Goal: Transaction & Acquisition: Download file/media

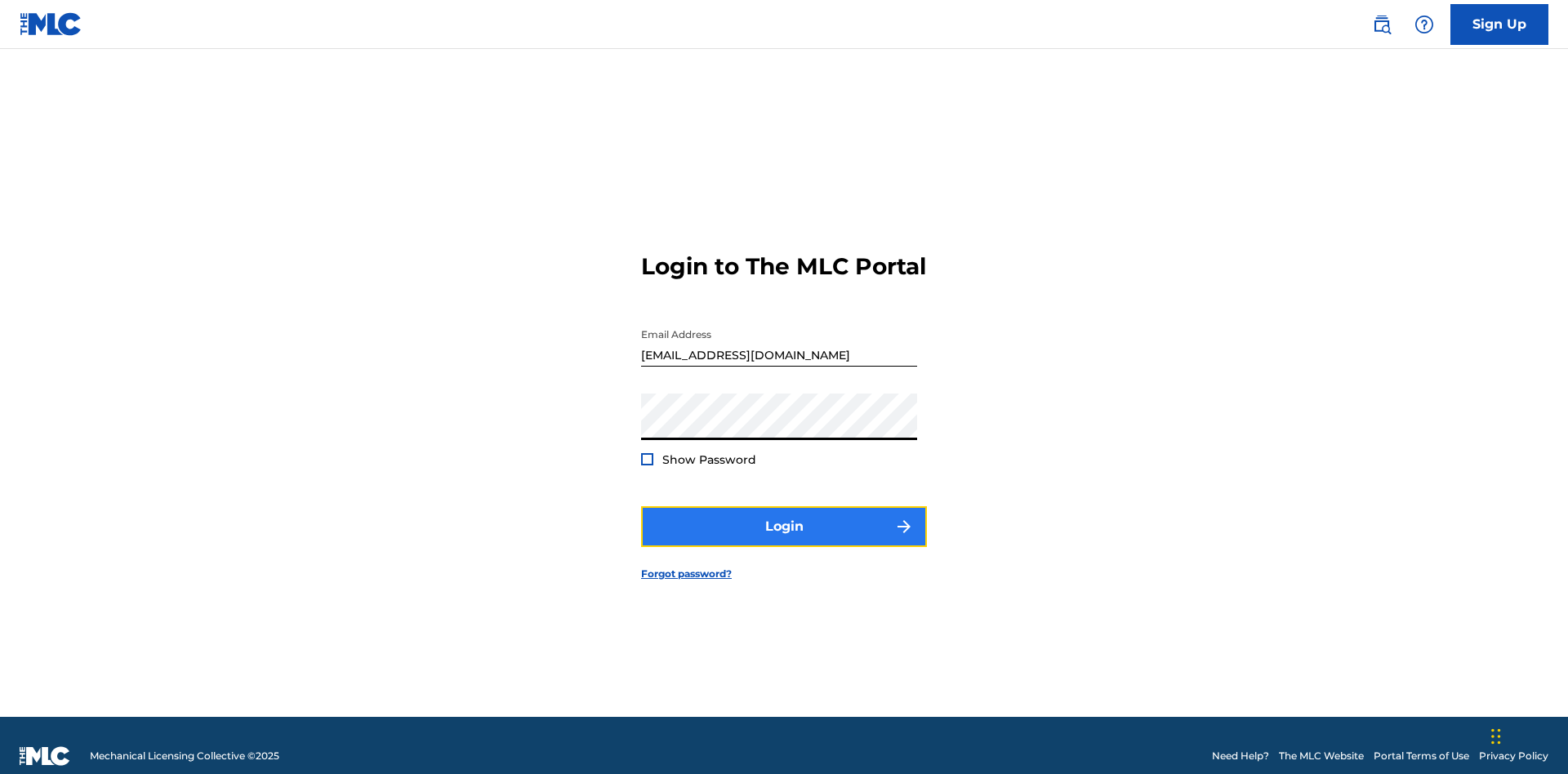
click at [784, 519] on button "Login" at bounding box center [784, 526] width 286 height 41
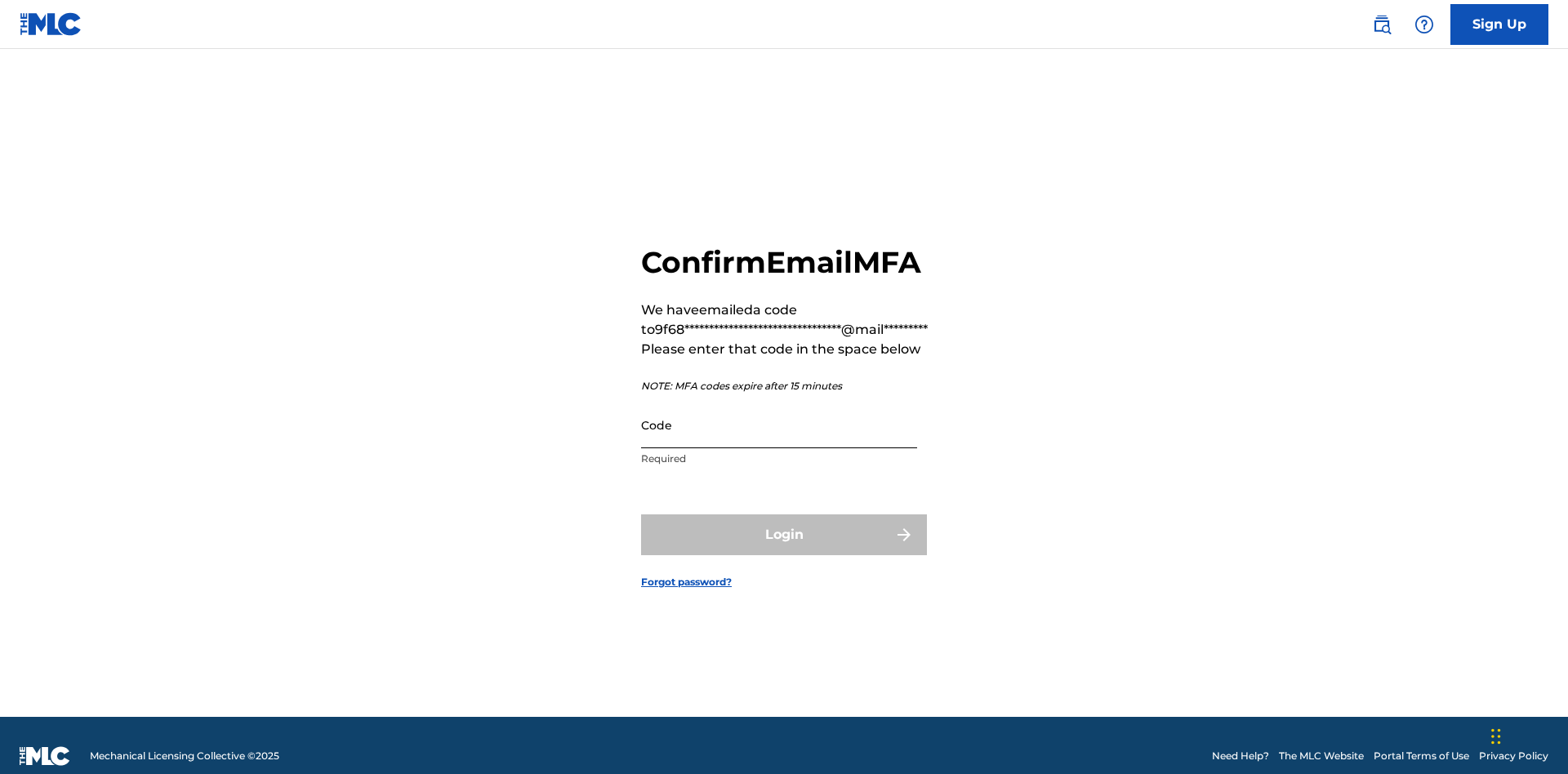
click at [779, 403] on input "Code" at bounding box center [779, 424] width 276 height 46
type input "560325"
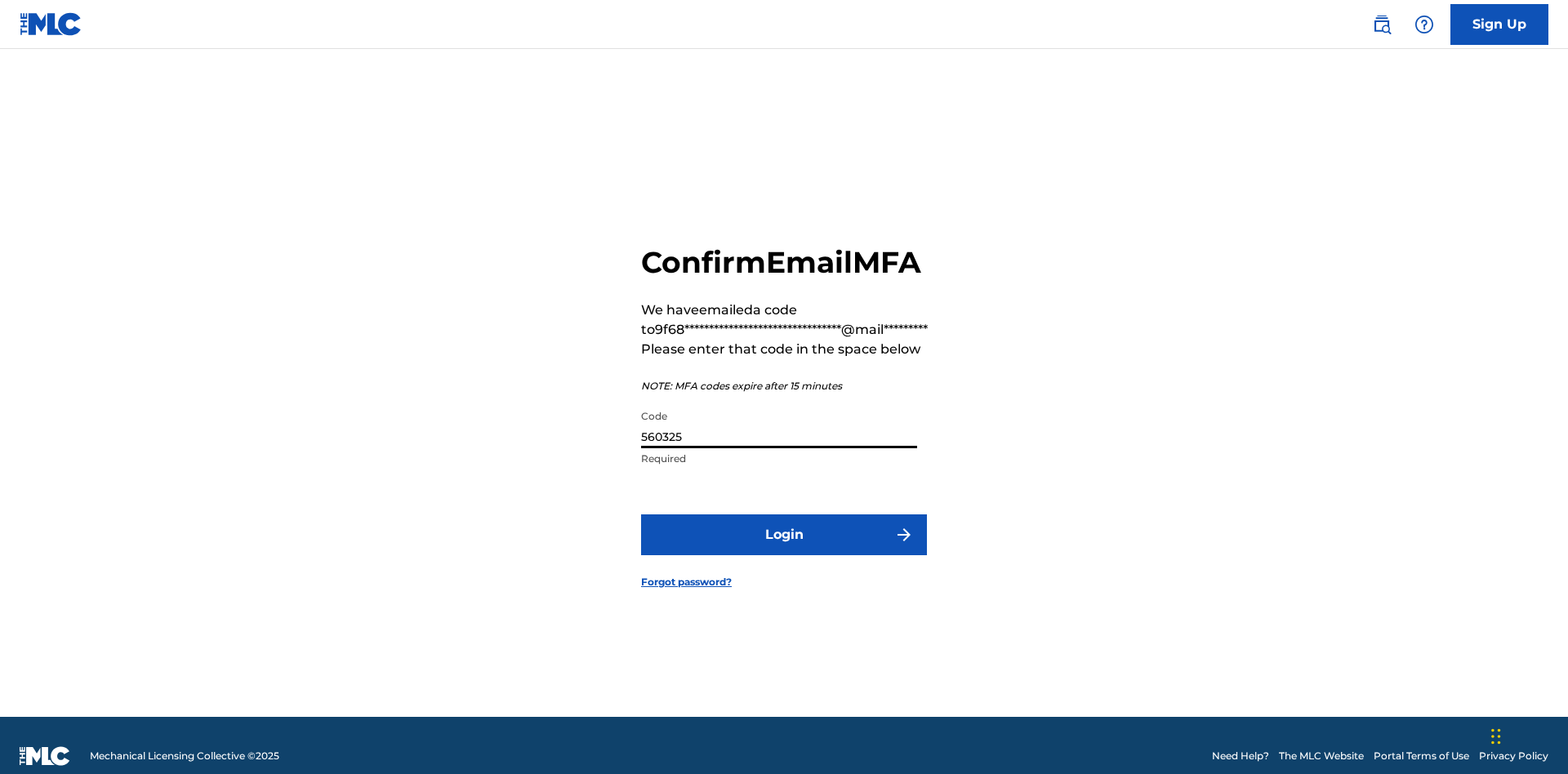
scroll to position [21, 0]
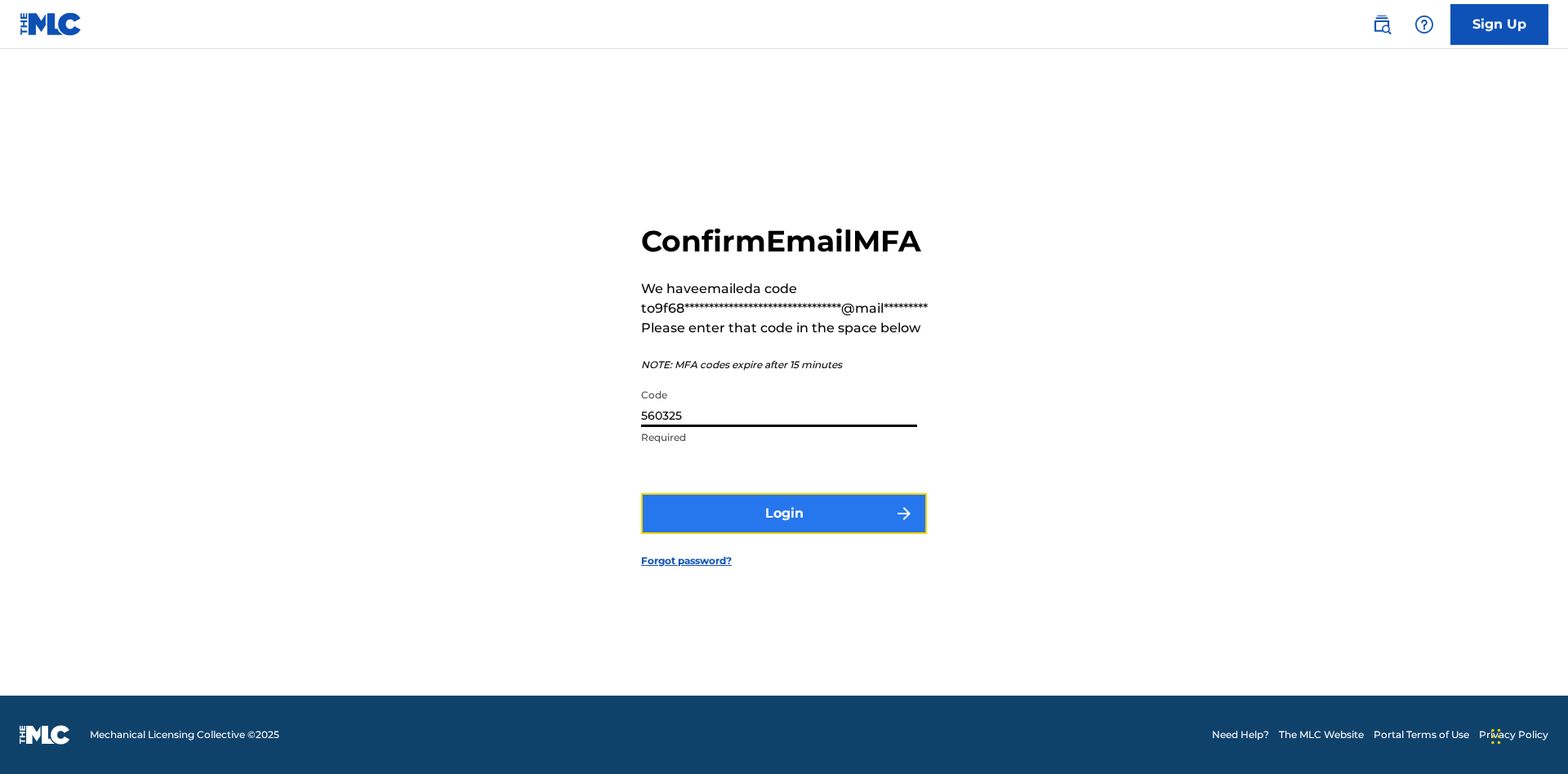
click at [784, 513] on button "Login" at bounding box center [784, 513] width 286 height 41
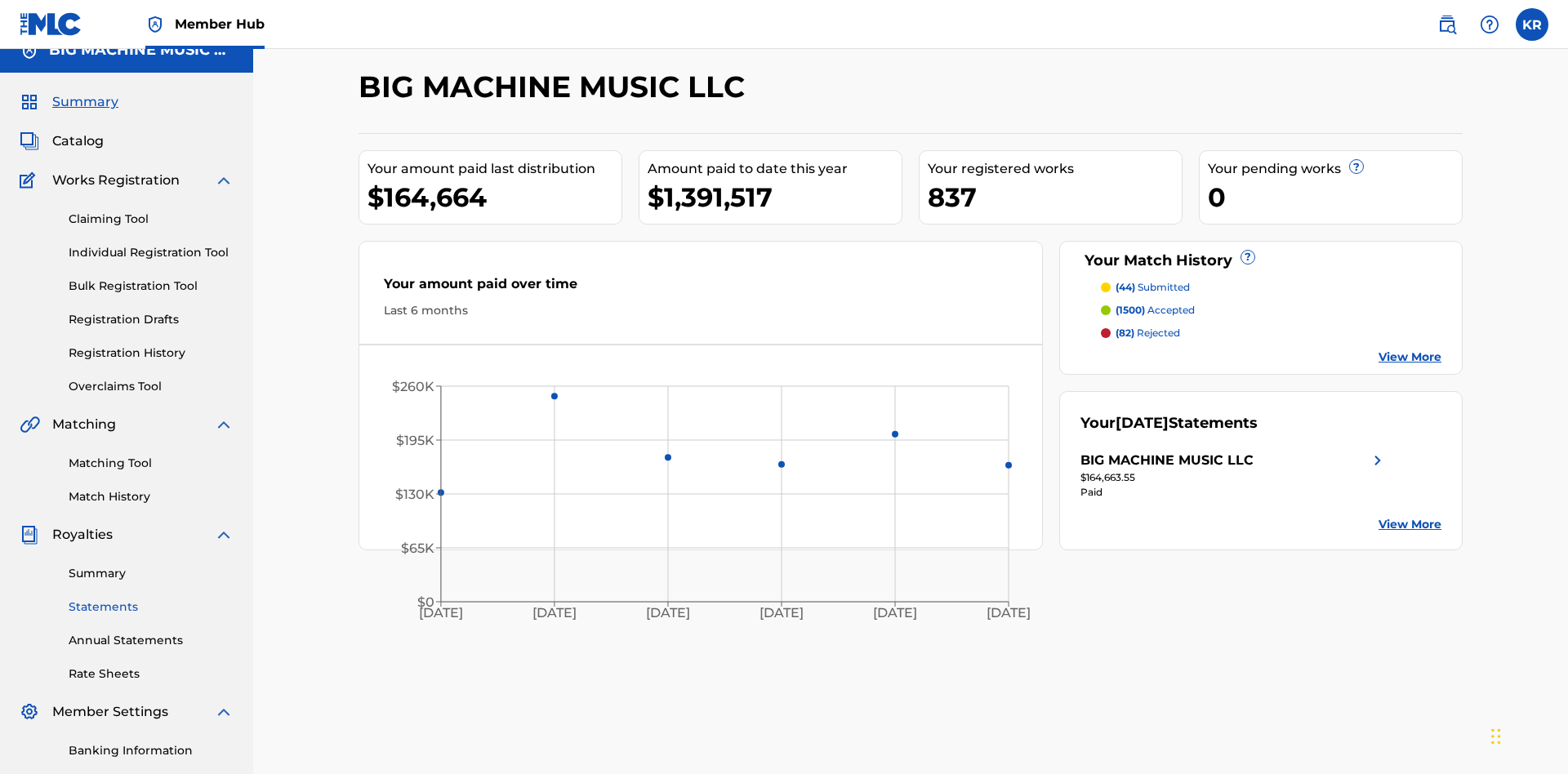
click at [151, 598] on link "Statements" at bounding box center [151, 606] width 165 height 17
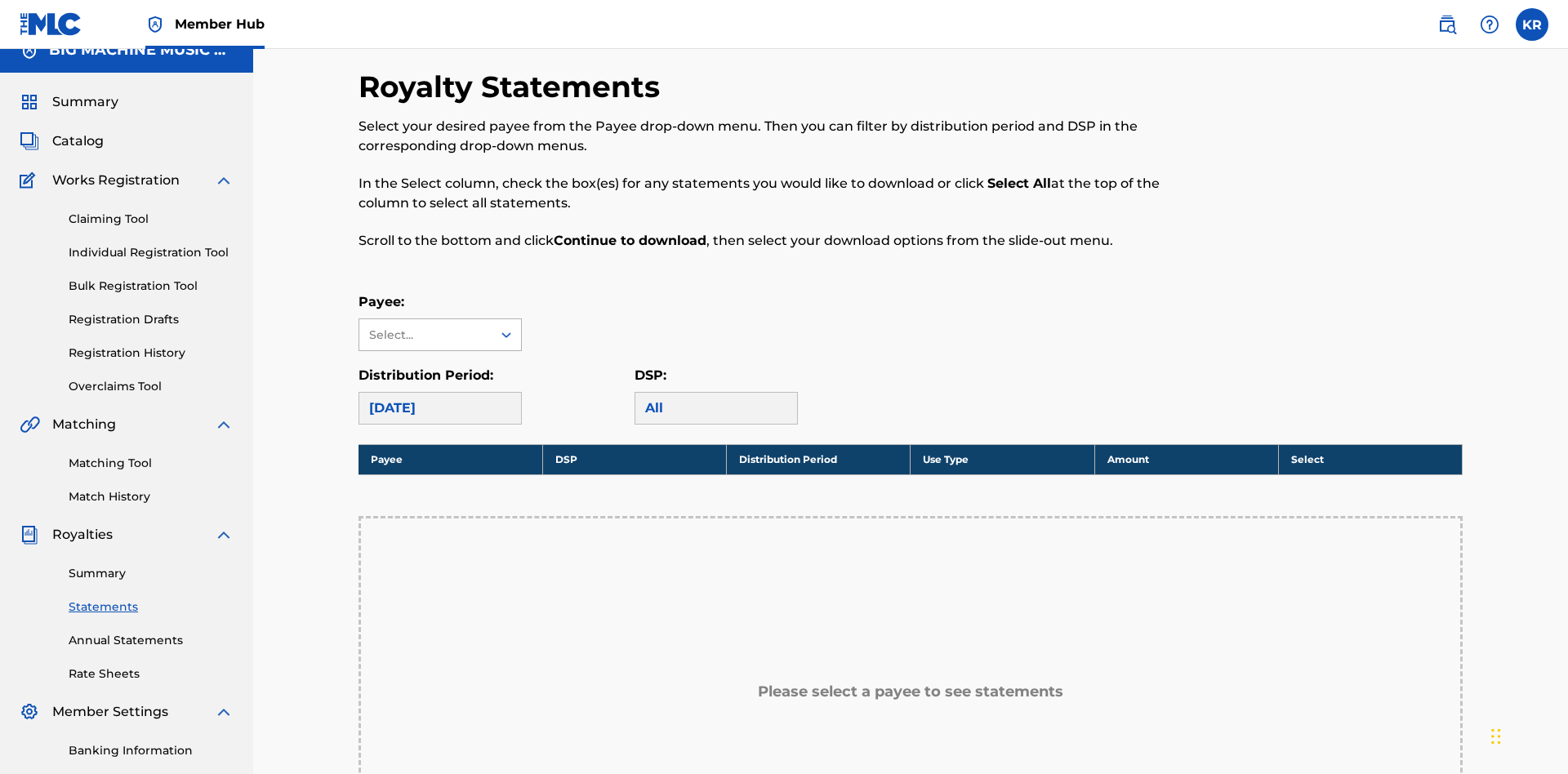
click at [425, 327] on div "Select..." at bounding box center [424, 335] width 111 height 17
click at [440, 351] on div "BIG MACHINE MUSIC LLC" at bounding box center [440, 381] width 162 height 60
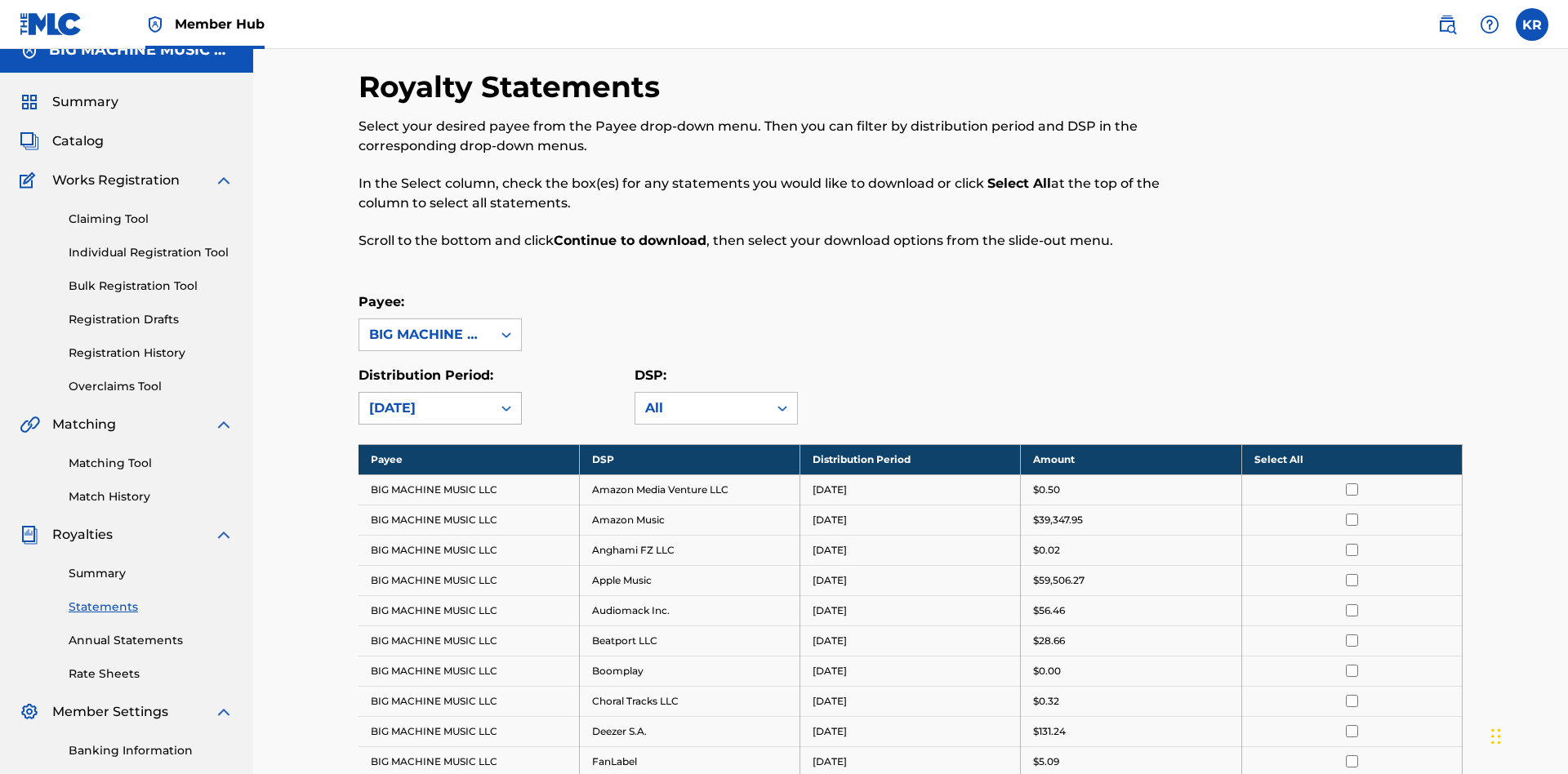
click at [425, 399] on div "[DATE]" at bounding box center [425, 408] width 113 height 20
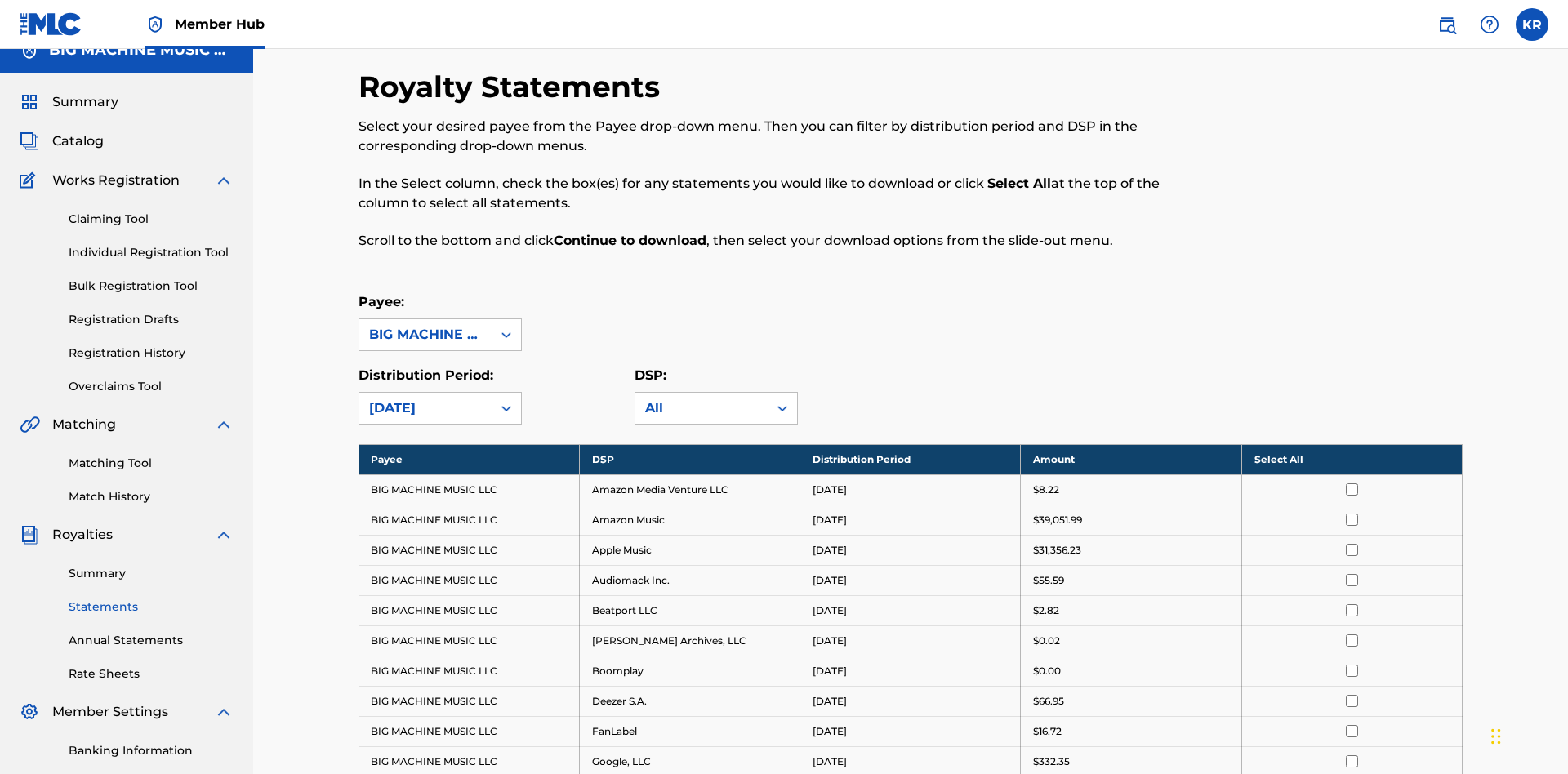
click at [1351, 665] on input "checkbox" at bounding box center [1352, 671] width 12 height 12
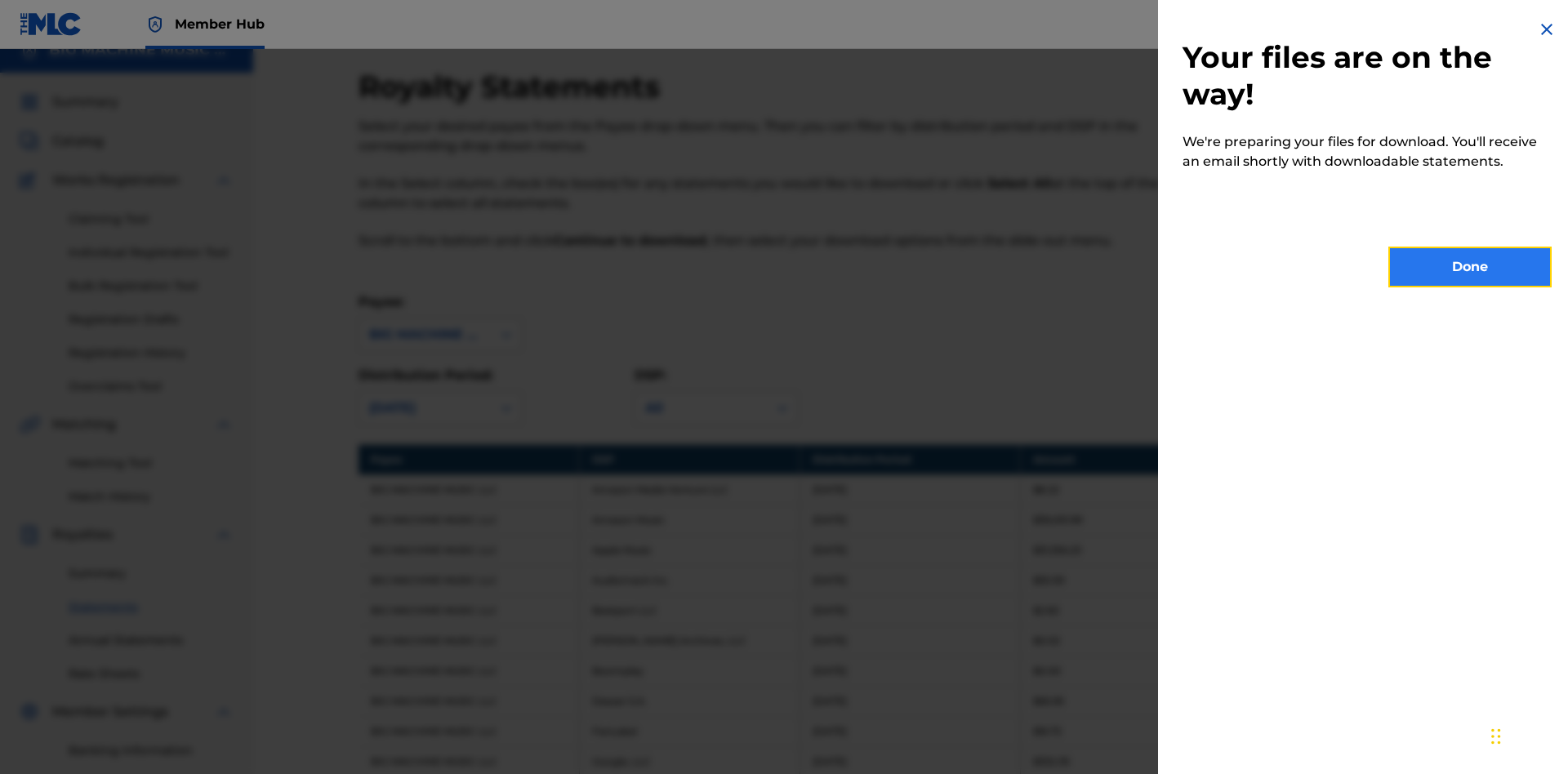
click at [1469, 267] on button "Done" at bounding box center [1469, 267] width 163 height 41
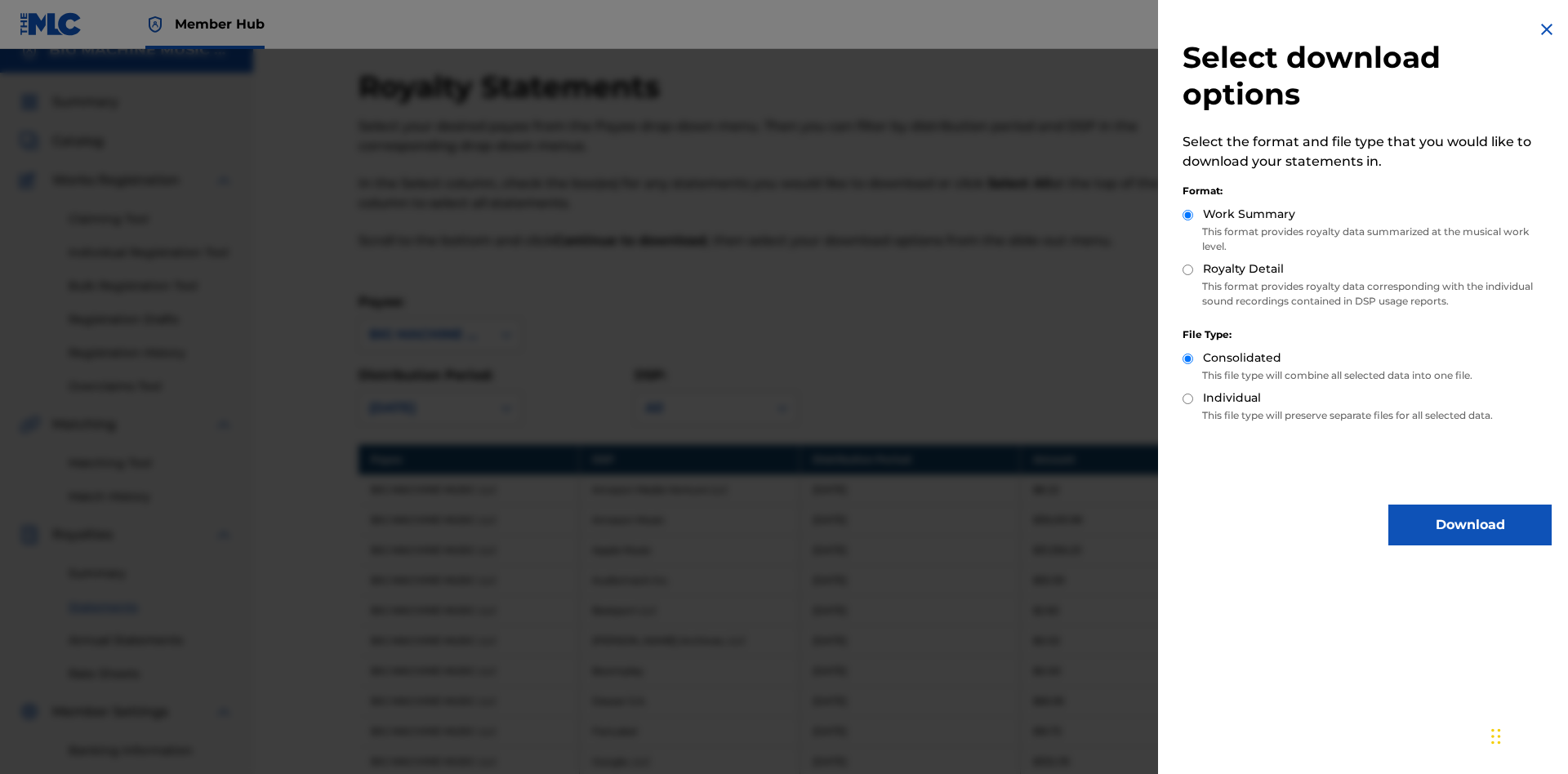
click at [1188, 269] on input "Royalty Detail" at bounding box center [1188, 270] width 11 height 11
click at [1469, 525] on button "Download" at bounding box center [1469, 525] width 163 height 41
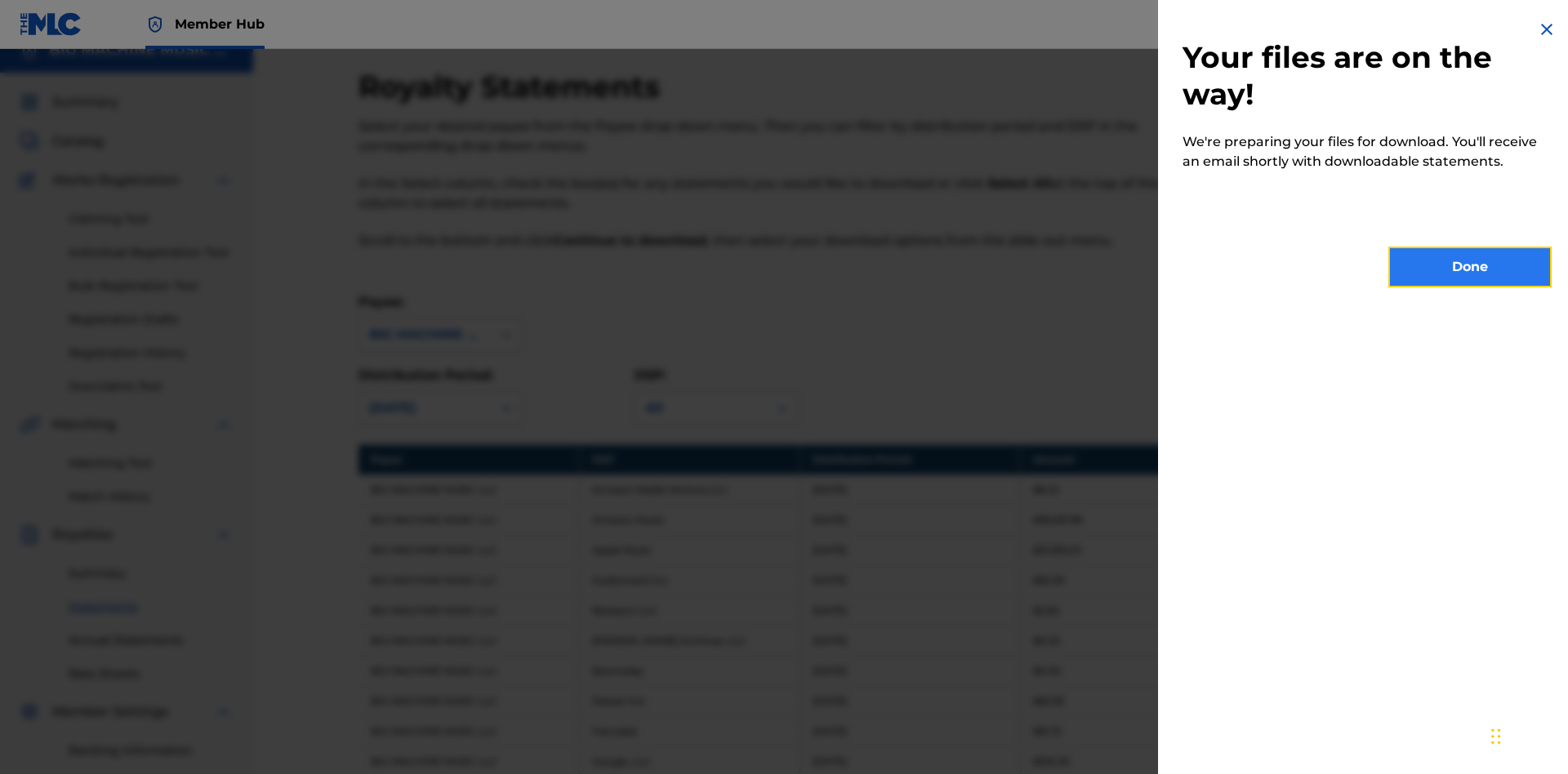
click at [1469, 267] on button "Done" at bounding box center [1469, 267] width 163 height 41
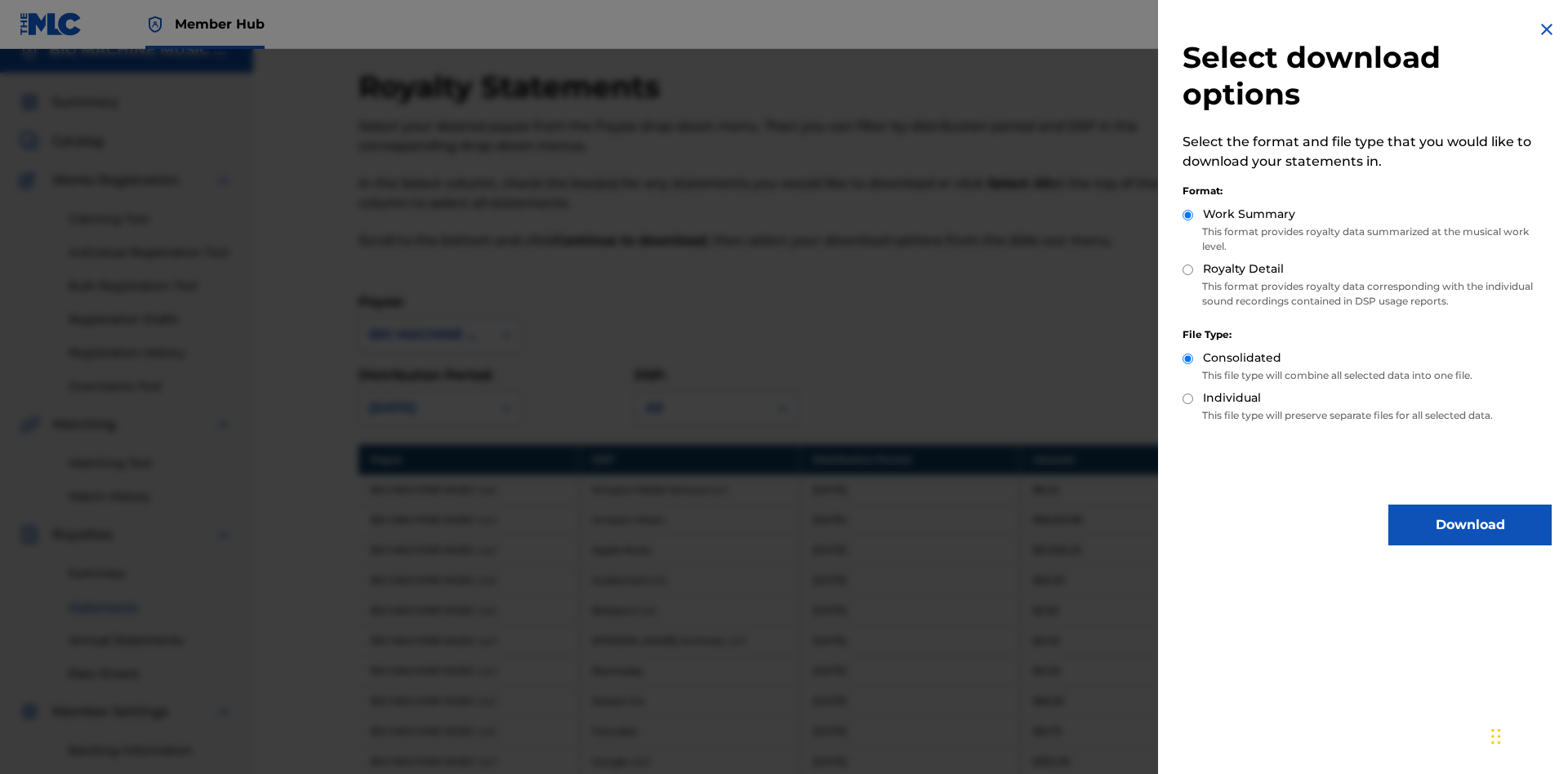
click at [1188, 399] on input "Individual" at bounding box center [1188, 399] width 11 height 11
click at [1469, 525] on button "Download" at bounding box center [1469, 525] width 163 height 41
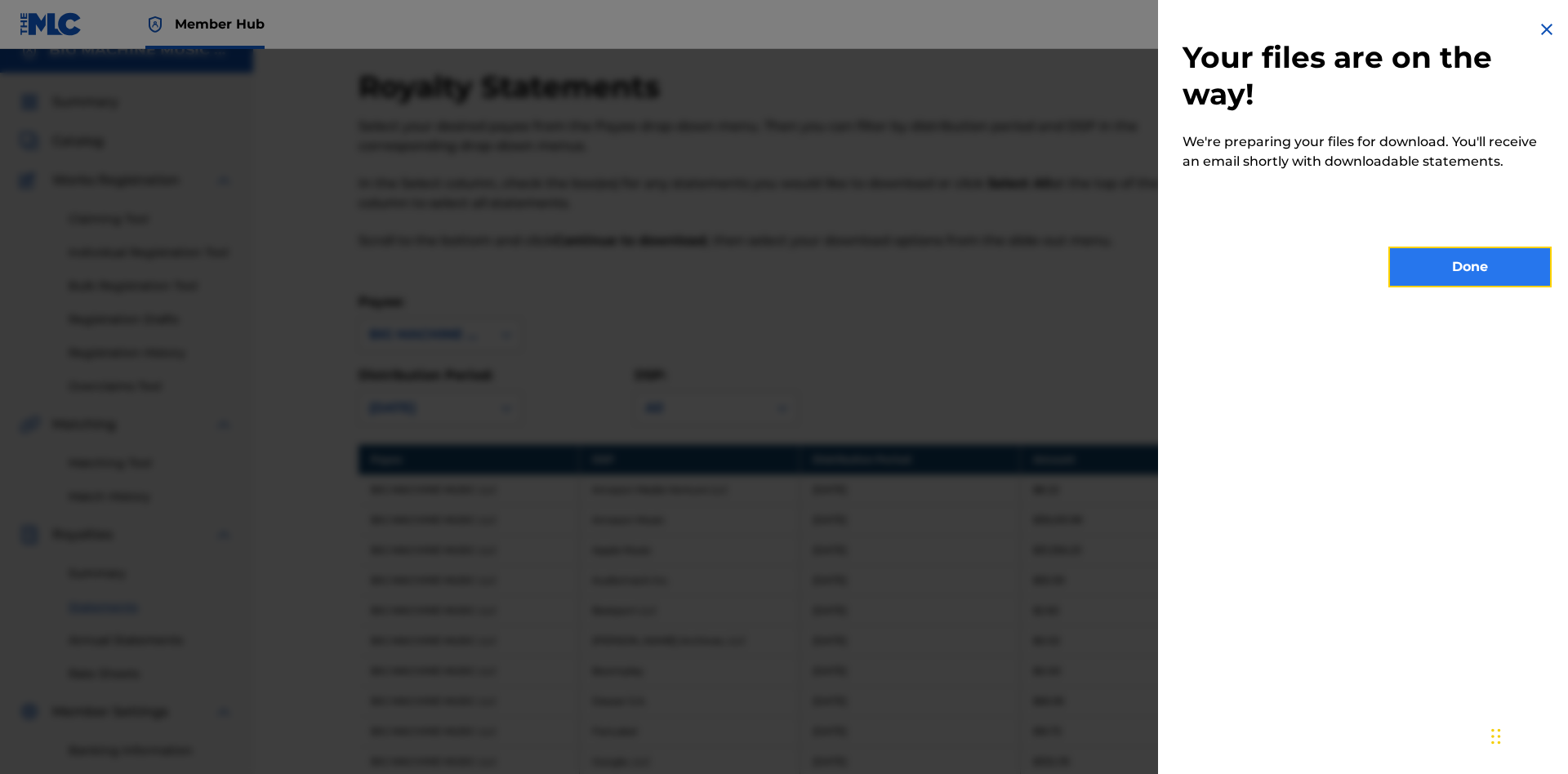
click at [1469, 267] on button "Done" at bounding box center [1469, 267] width 163 height 41
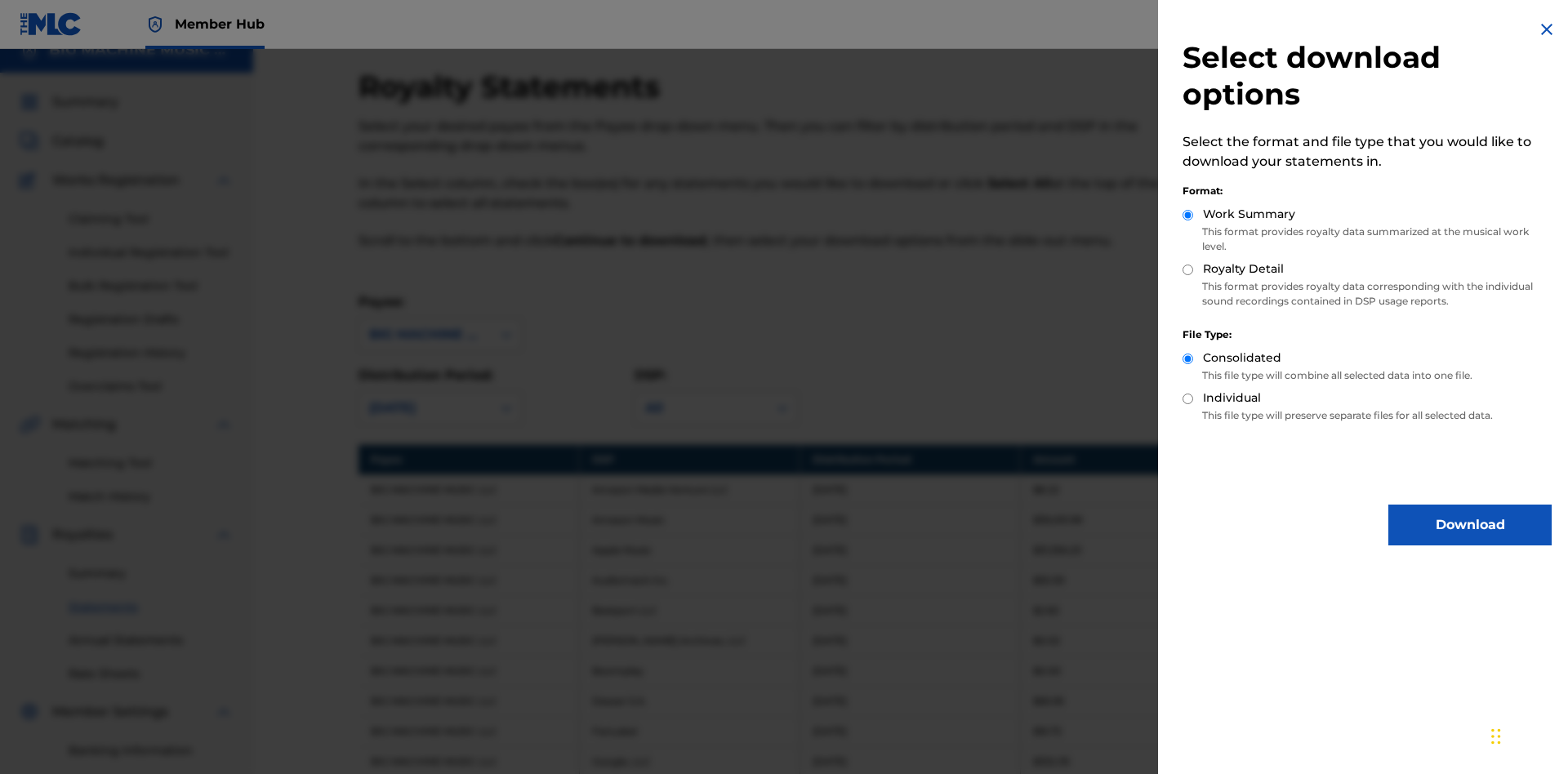
click at [1188, 269] on input "Royalty Detail" at bounding box center [1188, 270] width 11 height 11
click at [1188, 399] on input "Individual" at bounding box center [1188, 399] width 11 height 11
click at [1469, 525] on button "Download" at bounding box center [1469, 525] width 163 height 41
